Goal: Task Accomplishment & Management: Manage account settings

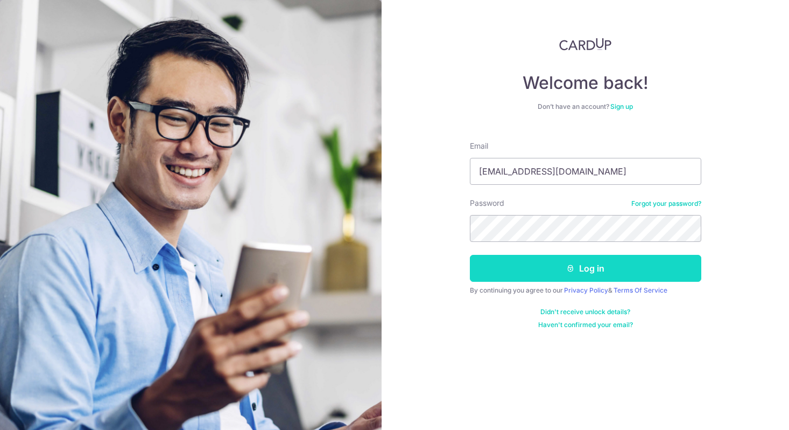
click at [560, 270] on button "Log in" at bounding box center [585, 268] width 231 height 27
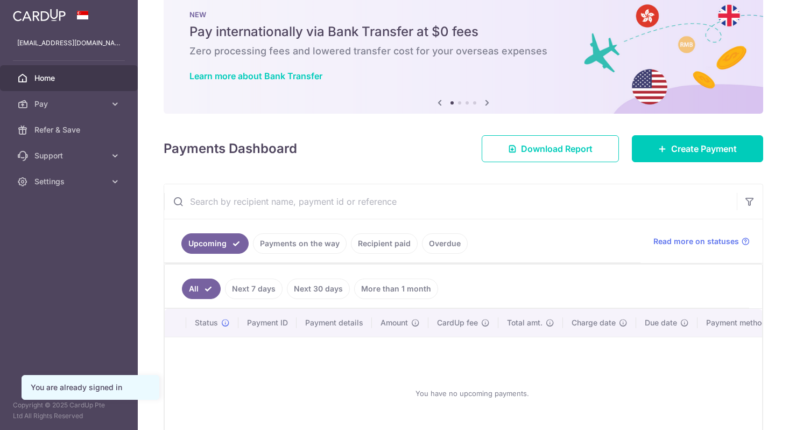
scroll to position [28, 0]
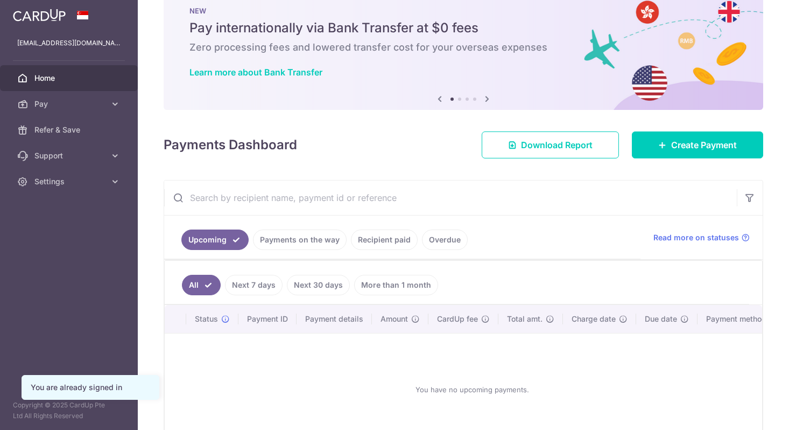
click at [372, 241] on link "Recipient paid" at bounding box center [384, 239] width 67 height 20
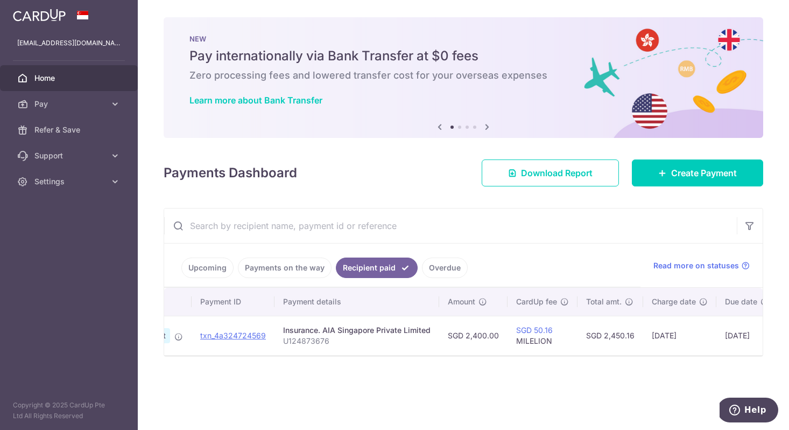
scroll to position [0, 173]
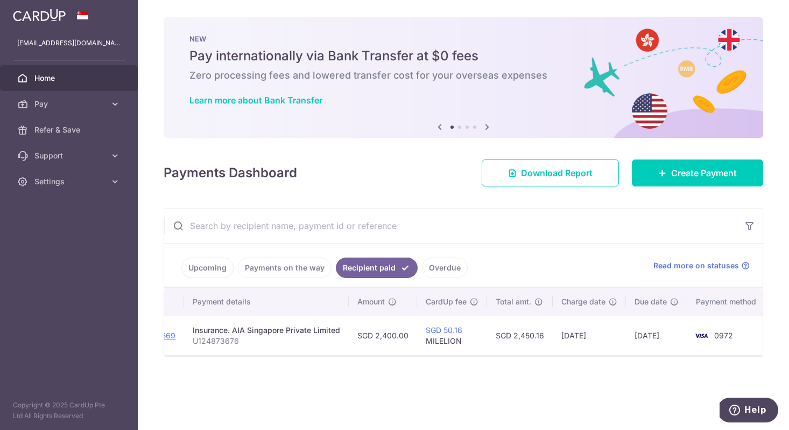
click at [287, 268] on link "Payments on the way" at bounding box center [285, 267] width 94 height 20
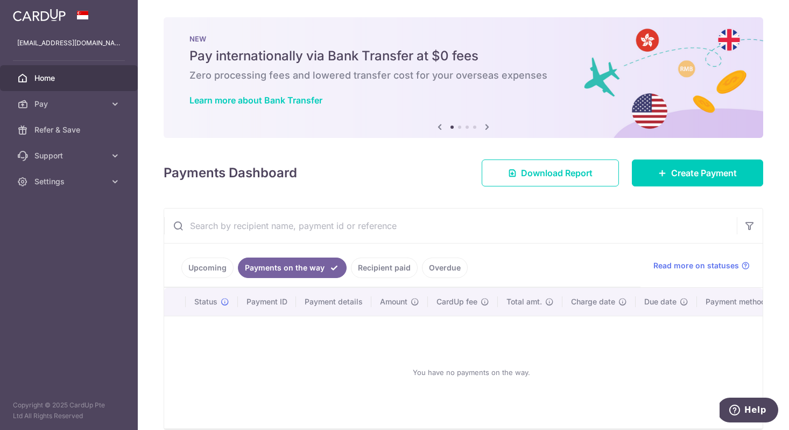
click at [208, 273] on link "Upcoming" at bounding box center [207, 267] width 52 height 20
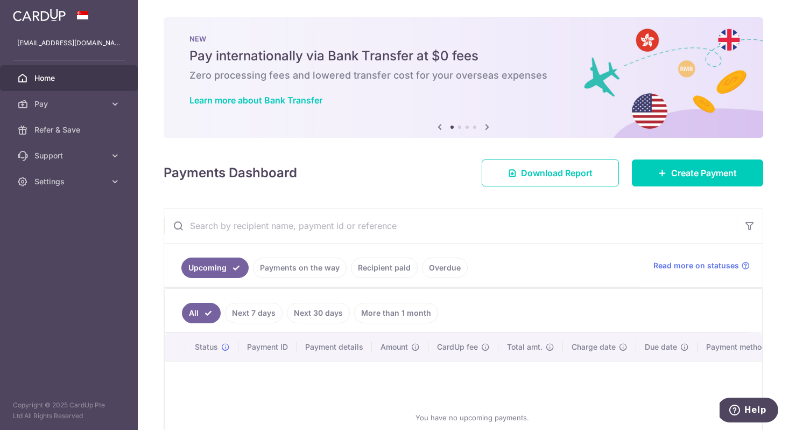
click at [373, 261] on link "Recipient paid" at bounding box center [384, 267] width 67 height 20
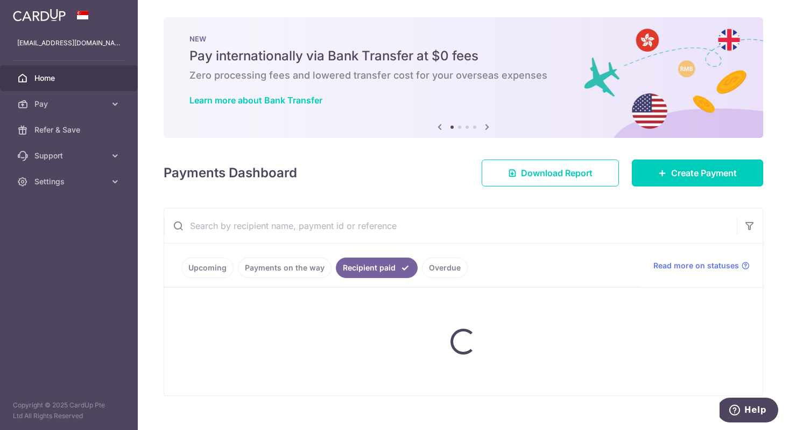
click at [474, 263] on ul "Upcoming Payments on the way Recipient paid Overdue" at bounding box center [402, 265] width 476 height 44
click at [444, 263] on ul "Upcoming Payments on the way Recipient paid Overdue" at bounding box center [402, 265] width 476 height 44
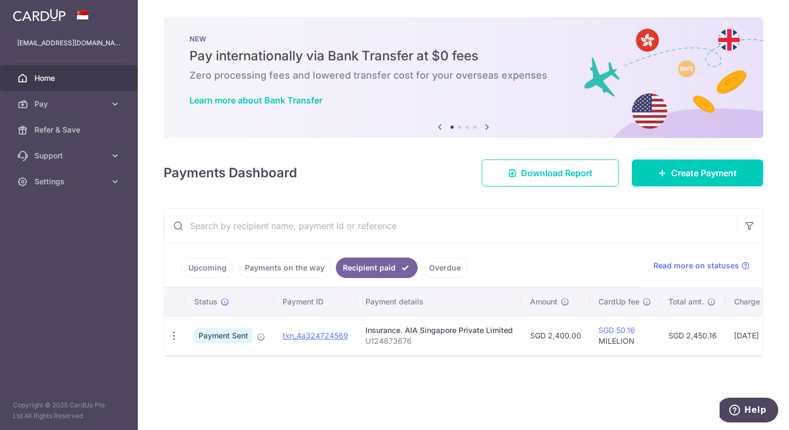
click at [444, 263] on link "Overdue" at bounding box center [445, 267] width 46 height 20
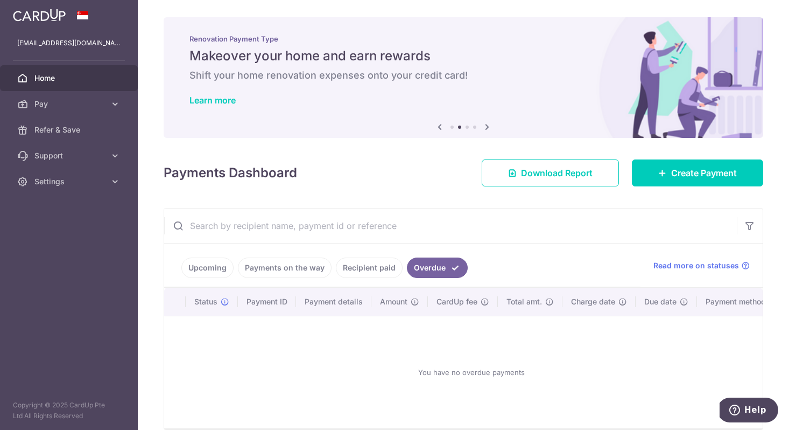
click at [383, 268] on link "Recipient paid" at bounding box center [369, 267] width 67 height 20
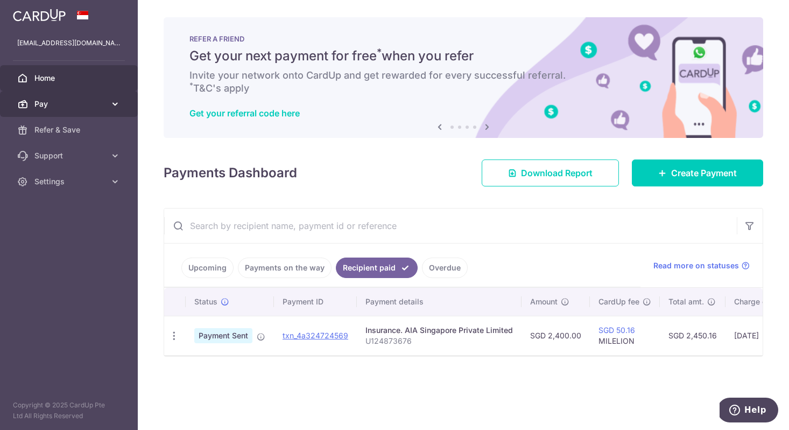
click at [79, 109] on link "Pay" at bounding box center [69, 104] width 138 height 26
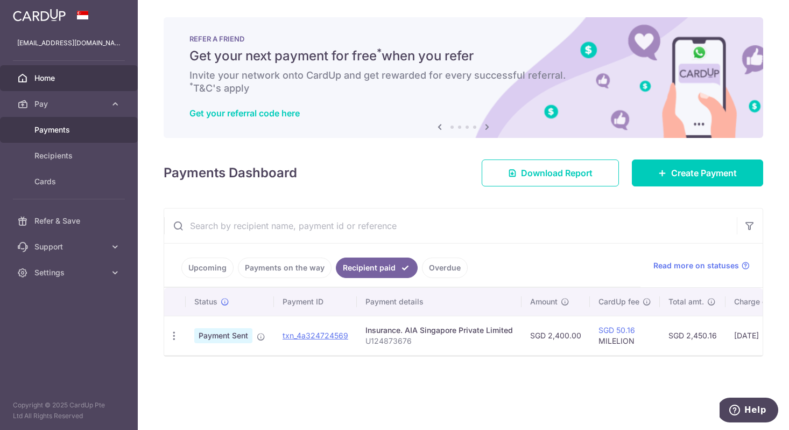
click at [85, 135] on span "Payments" at bounding box center [69, 129] width 71 height 11
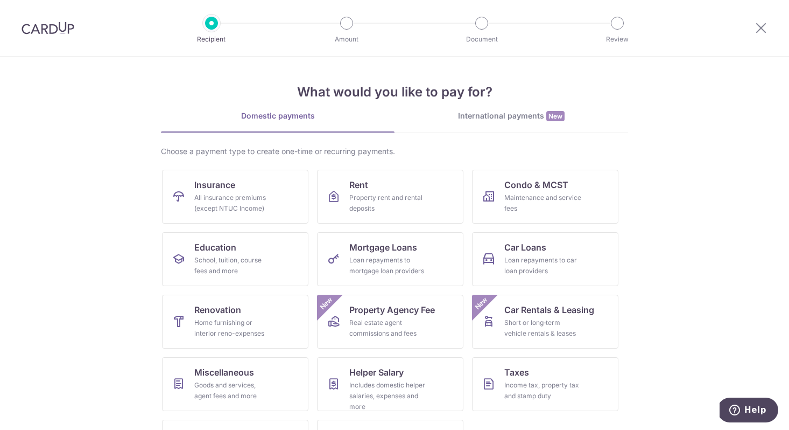
click at [50, 22] on img at bounding box center [48, 28] width 53 height 13
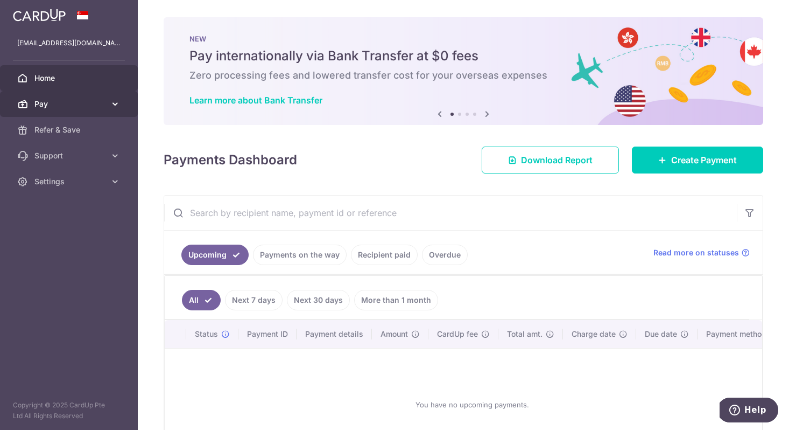
click at [90, 101] on span "Pay" at bounding box center [69, 103] width 71 height 11
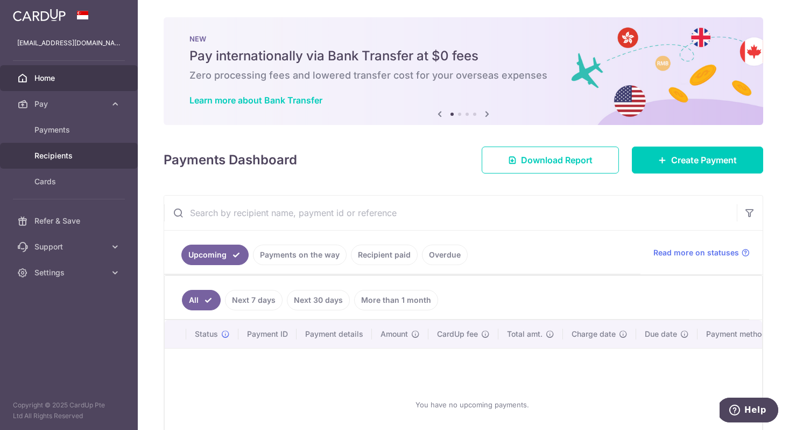
click at [84, 156] on span "Recipients" at bounding box center [69, 155] width 71 height 11
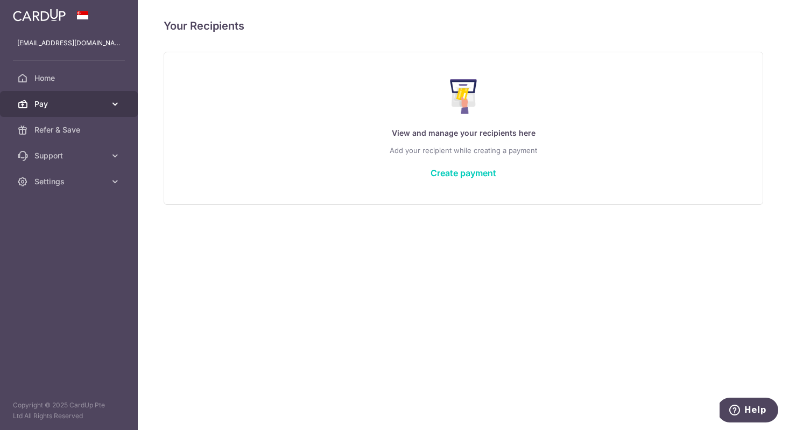
click at [92, 100] on span "Pay" at bounding box center [69, 103] width 71 height 11
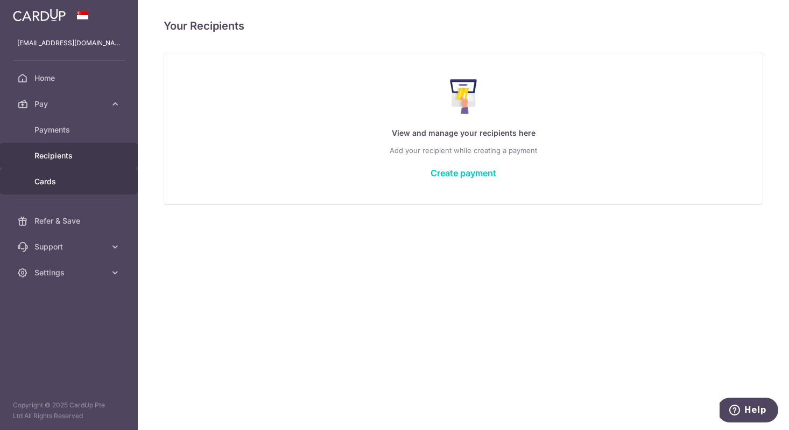
click at [60, 186] on span "Cards" at bounding box center [69, 181] width 71 height 11
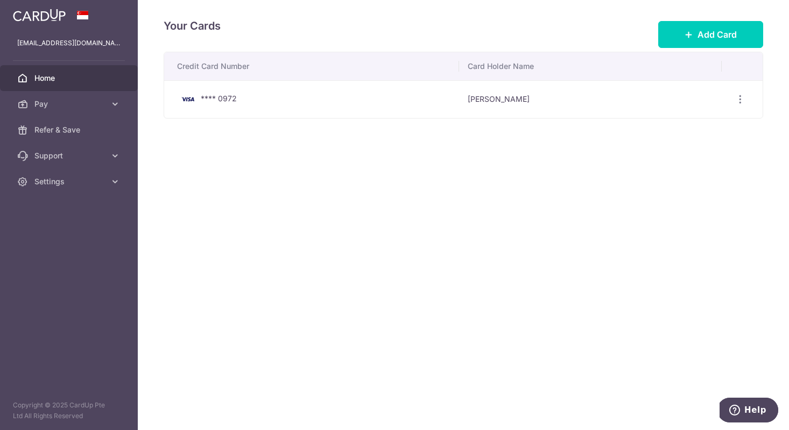
click at [52, 81] on span "Home" at bounding box center [69, 78] width 71 height 11
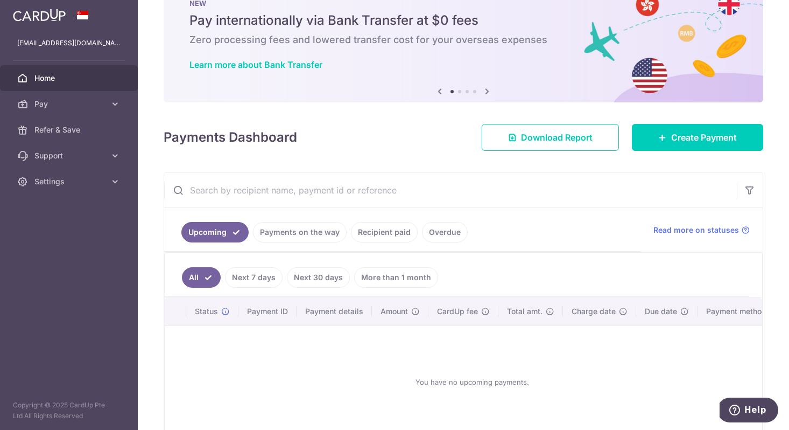
scroll to position [96, 0]
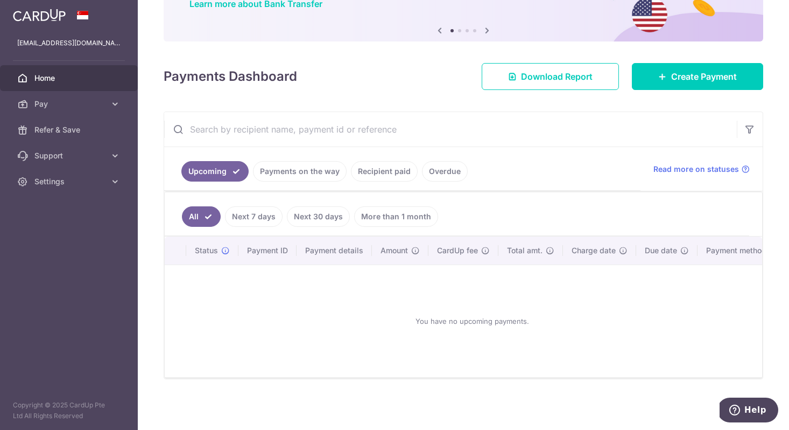
click at [371, 173] on link "Recipient paid" at bounding box center [384, 171] width 67 height 20
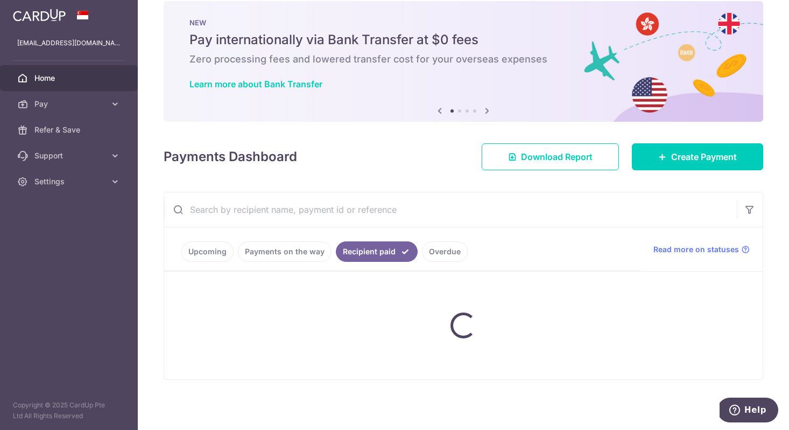
scroll to position [0, 0]
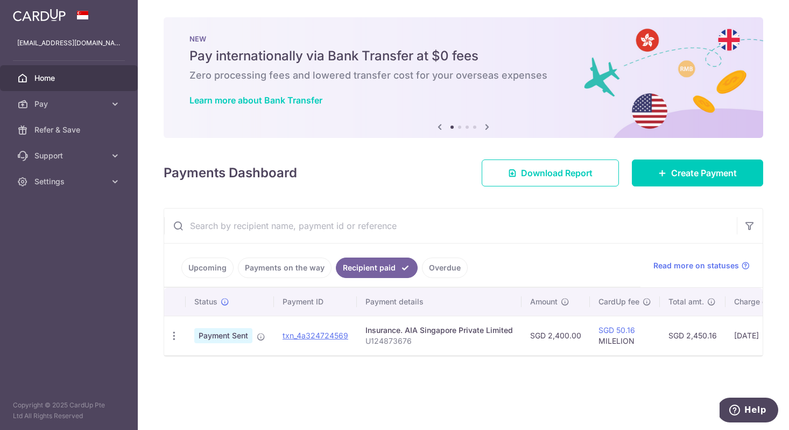
click at [303, 277] on link "Payments on the way" at bounding box center [285, 267] width 94 height 20
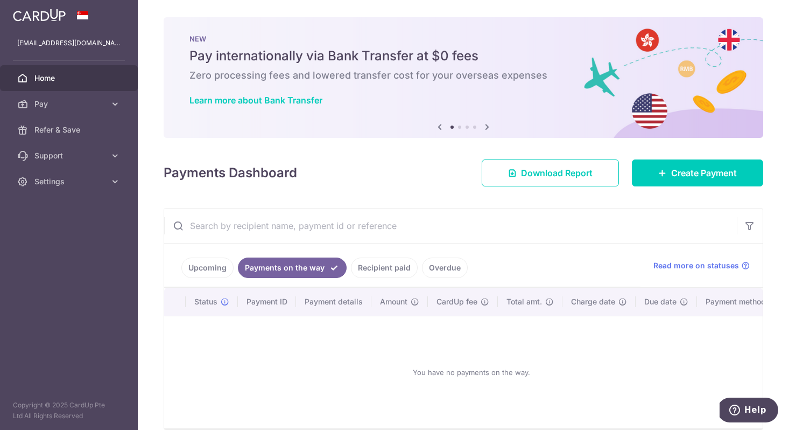
click at [361, 259] on link "Recipient paid" at bounding box center [384, 267] width 67 height 20
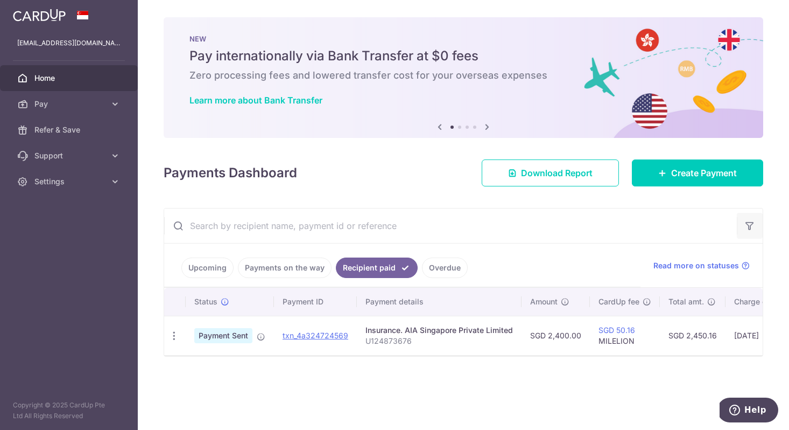
click at [761, 224] on button "button" at bounding box center [750, 226] width 26 height 26
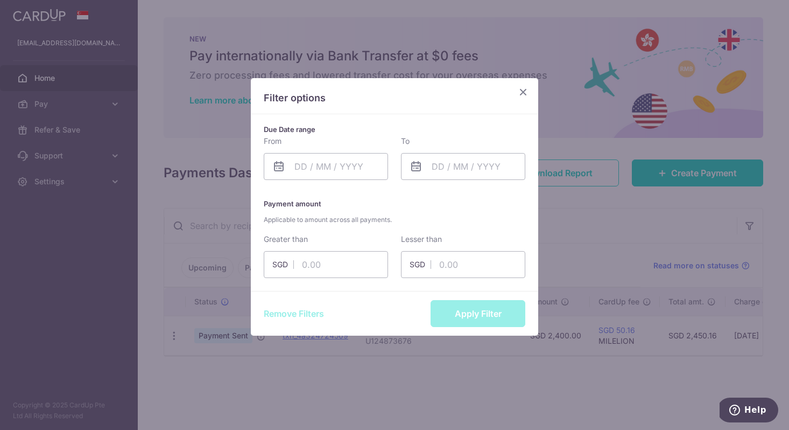
click at [528, 90] on icon "Close" at bounding box center [523, 91] width 13 height 13
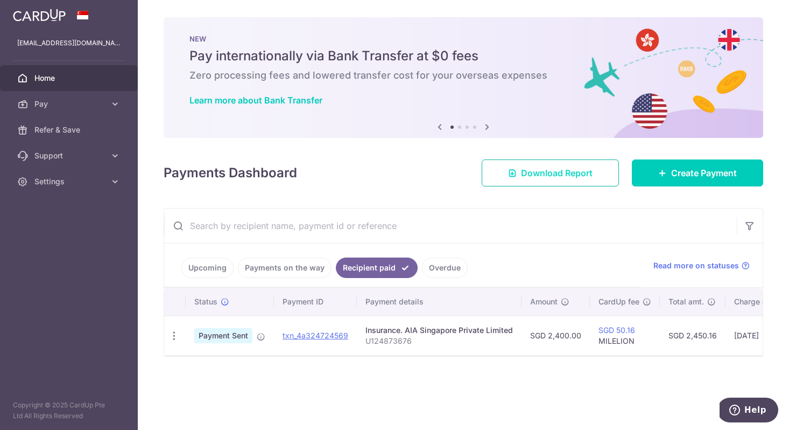
click at [567, 171] on span "Download Report" at bounding box center [557, 172] width 72 height 13
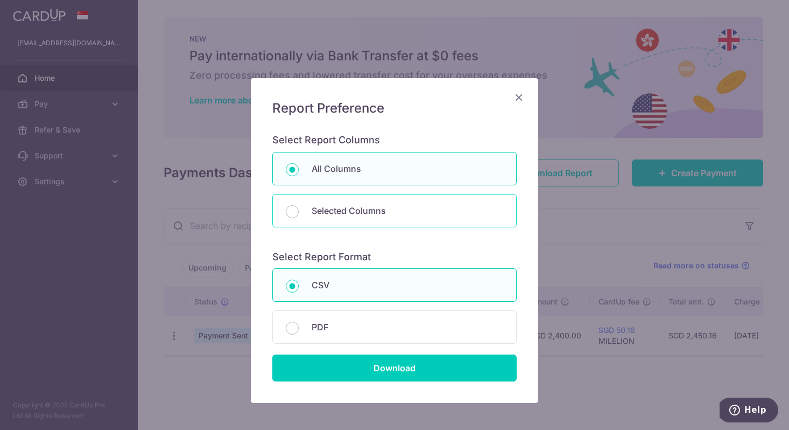
scroll to position [1, 0]
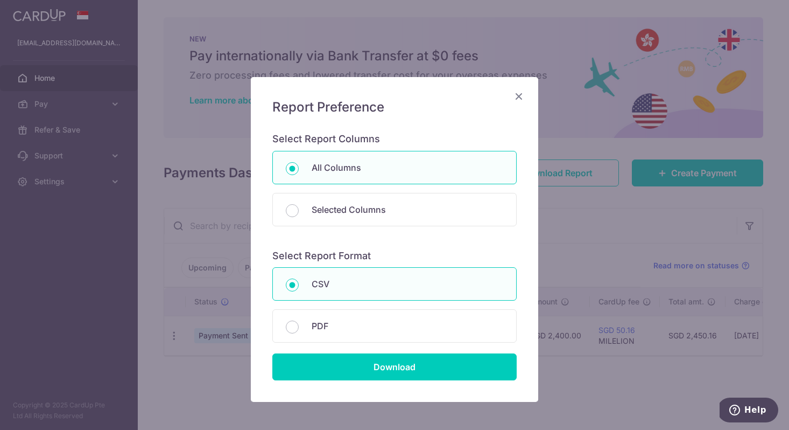
click at [519, 95] on icon "Close" at bounding box center [518, 95] width 13 height 13
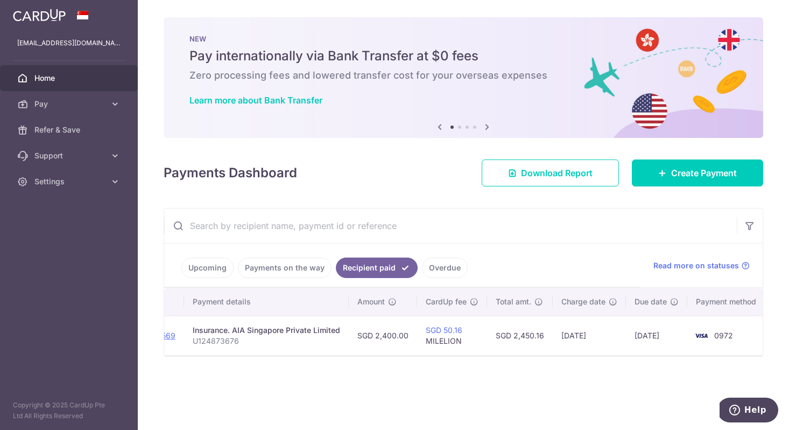
scroll to position [0, 0]
